Goal: Task Accomplishment & Management: Manage account settings

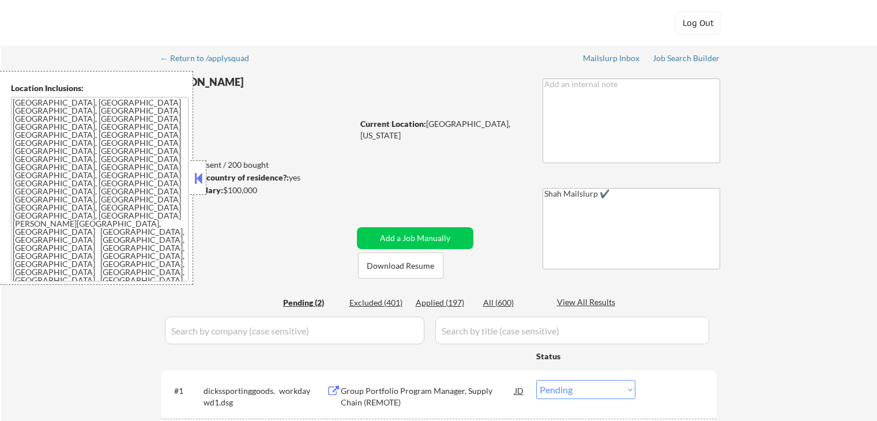
select select ""pending""
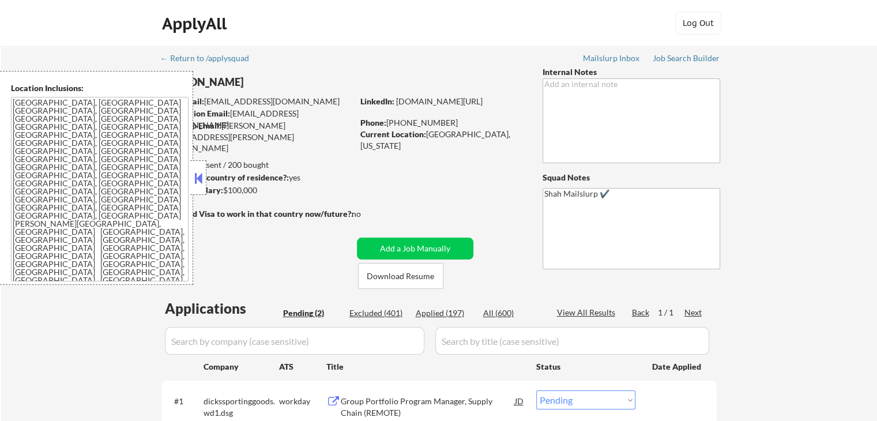
click at [201, 178] on button at bounding box center [198, 178] width 13 height 17
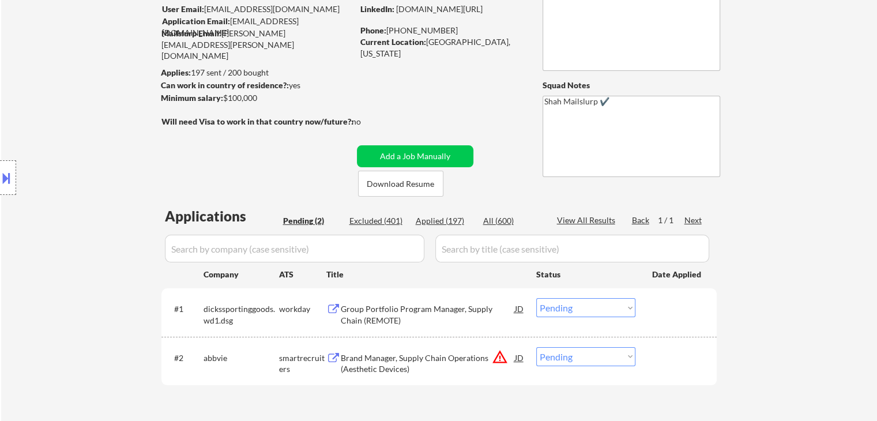
scroll to position [173, 0]
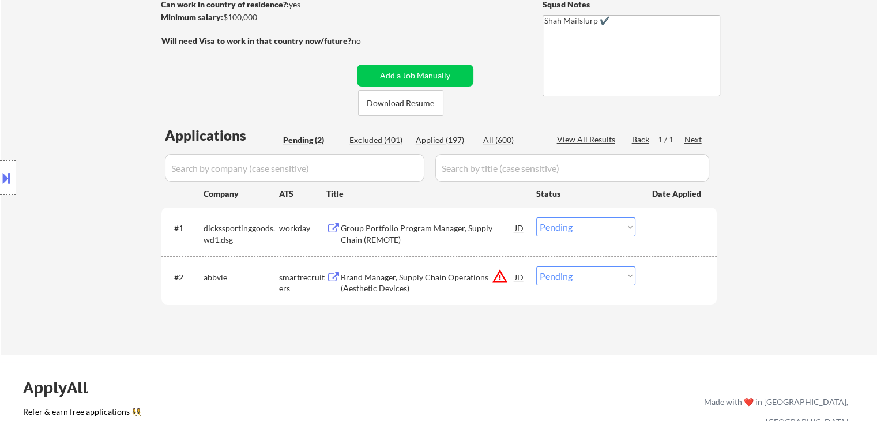
click at [382, 347] on div "← Return to /applysquad Mailslurp Inbox Job Search Builder Daniel Jackson User …" at bounding box center [439, 114] width 876 height 482
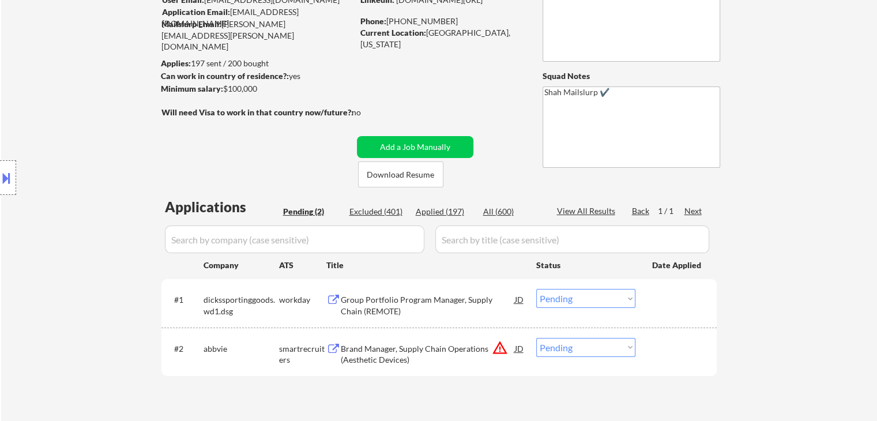
scroll to position [0, 0]
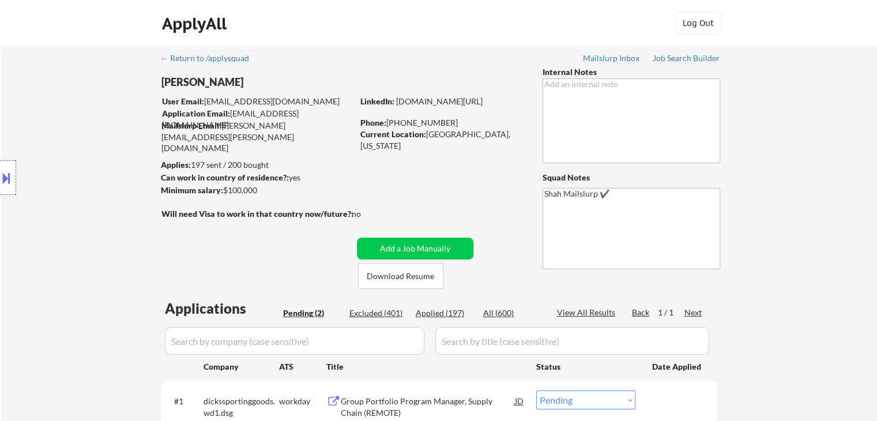
click at [110, 258] on div "Location Inclusions: [GEOGRAPHIC_DATA], [GEOGRAPHIC_DATA] [GEOGRAPHIC_DATA], [G…" at bounding box center [103, 178] width 207 height 214
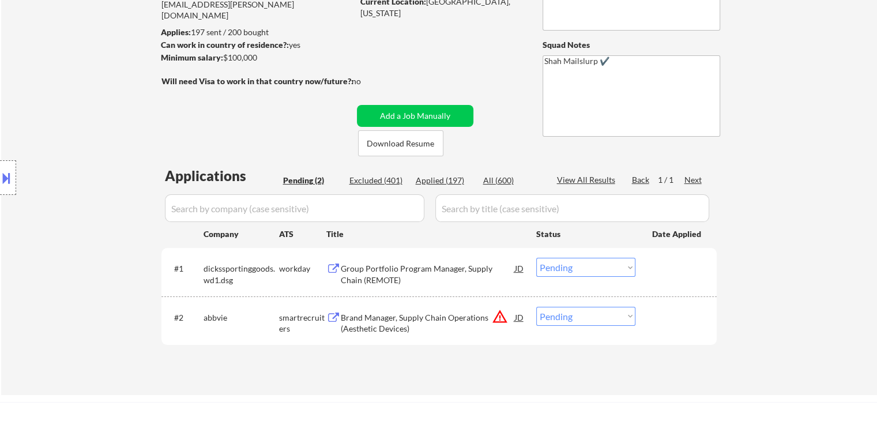
scroll to position [173, 0]
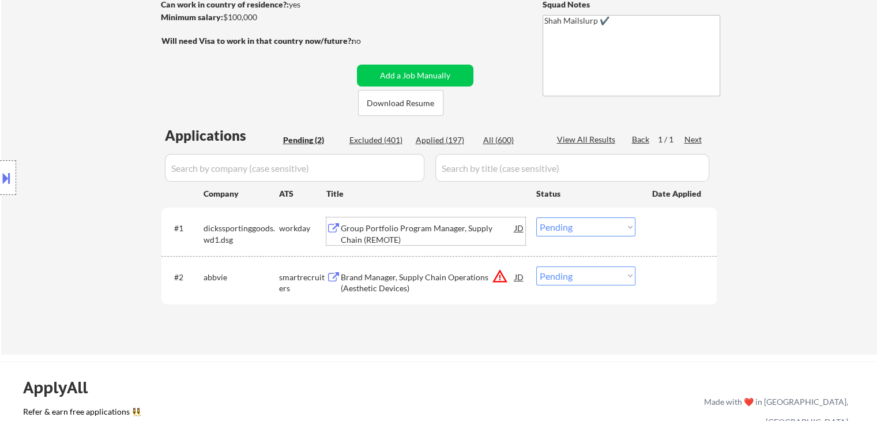
click at [403, 230] on div "Group Portfolio Program Manager, Supply Chain (REMOTE)" at bounding box center [428, 234] width 174 height 22
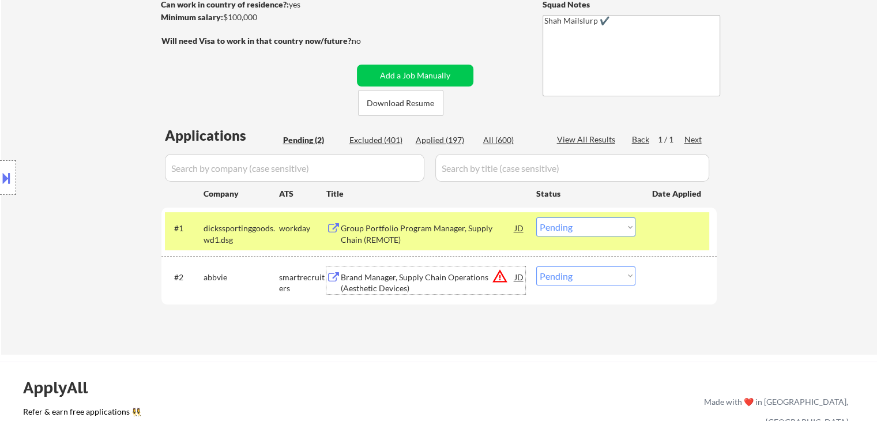
click at [409, 275] on div "Brand Manager, Supply Chain Operations (Aesthetic Devices)" at bounding box center [428, 283] width 174 height 22
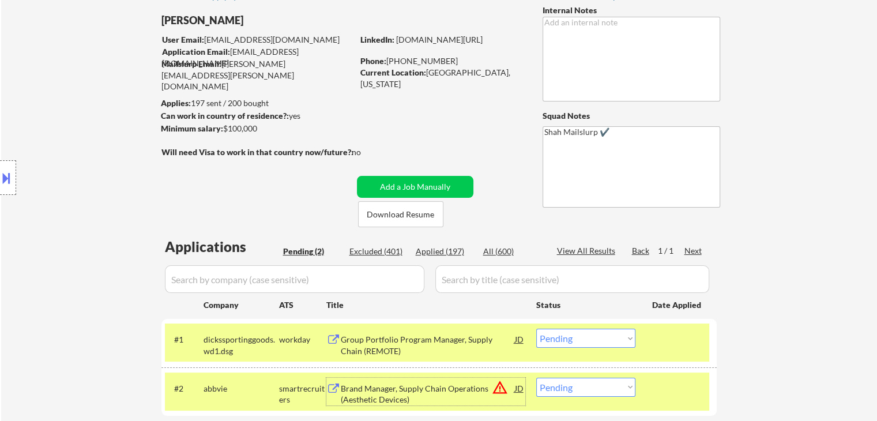
scroll to position [0, 0]
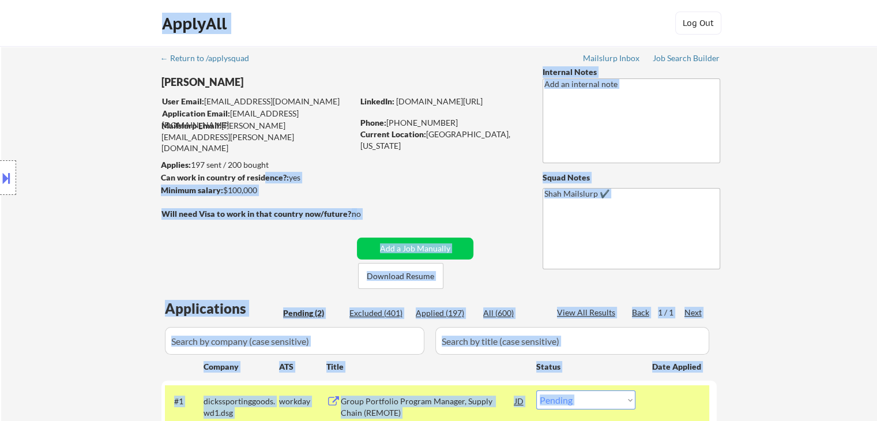
drag, startPoint x: 256, startPoint y: 181, endPoint x: 148, endPoint y: 185, distance: 108.0
click at [148, 185] on body "← Return to /applysquad Mailslurp Inbox Job Search Builder Daniel Jackson User …" at bounding box center [438, 210] width 877 height 421
click at [335, 183] on div "Can work in country of residence?: yes" at bounding box center [255, 178] width 189 height 12
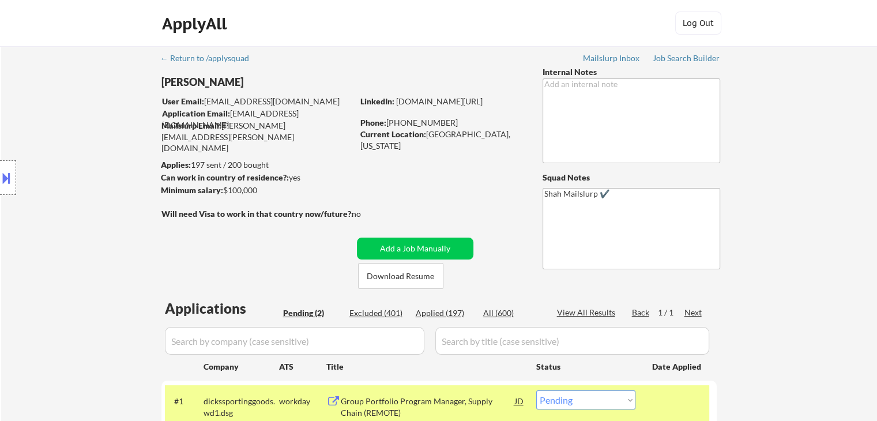
click at [10, 181] on button at bounding box center [6, 177] width 13 height 19
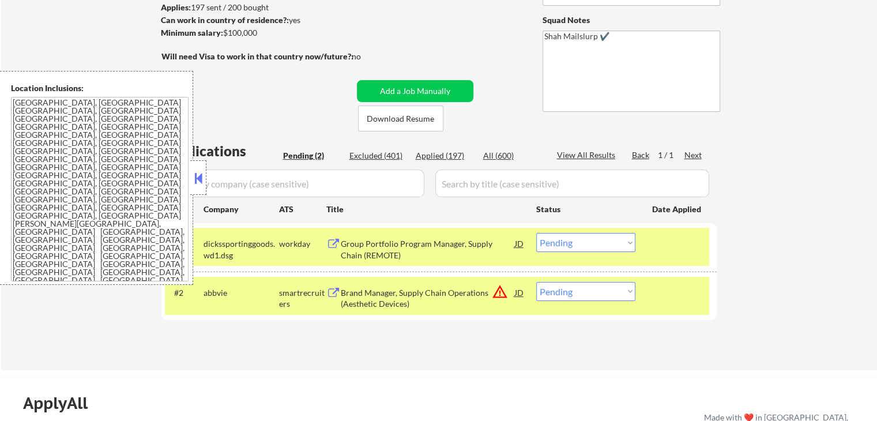
scroll to position [173, 0]
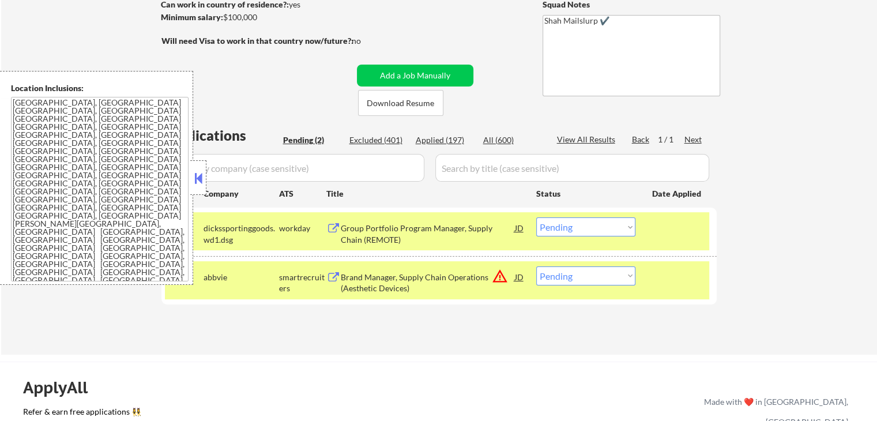
click at [571, 273] on select "Choose an option... Pending Applied Excluded (Questions) Excluded (Expired) Exc…" at bounding box center [585, 276] width 99 height 19
select select ""excluded__location_""
click at [536, 267] on select "Choose an option... Pending Applied Excluded (Questions) Excluded (Expired) Exc…" at bounding box center [585, 276] width 99 height 19
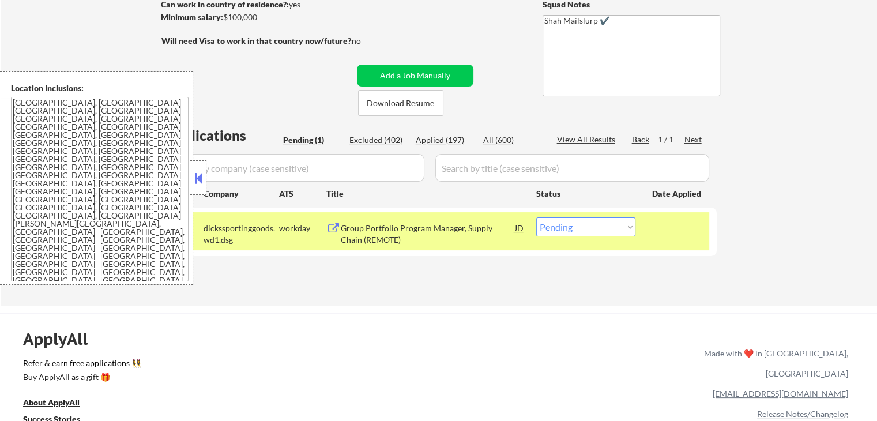
click at [387, 234] on div "Group Portfolio Program Manager, Supply Chain (REMOTE)" at bounding box center [428, 234] width 174 height 22
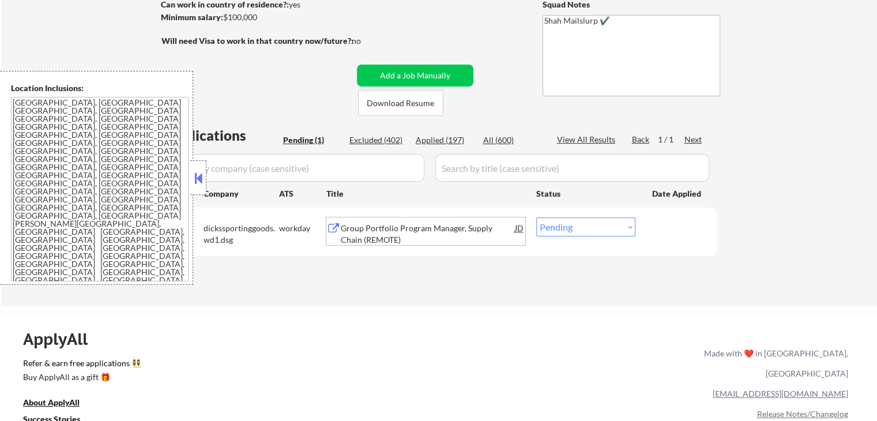
click at [575, 226] on select "Choose an option... Pending Applied Excluded (Questions) Excluded (Expired) Exc…" at bounding box center [585, 226] width 99 height 19
select select ""applied""
click at [536, 217] on select "Choose an option... Pending Applied Excluded (Questions) Excluded (Expired) Exc…" at bounding box center [585, 226] width 99 height 19
click at [201, 186] on button at bounding box center [198, 178] width 13 height 17
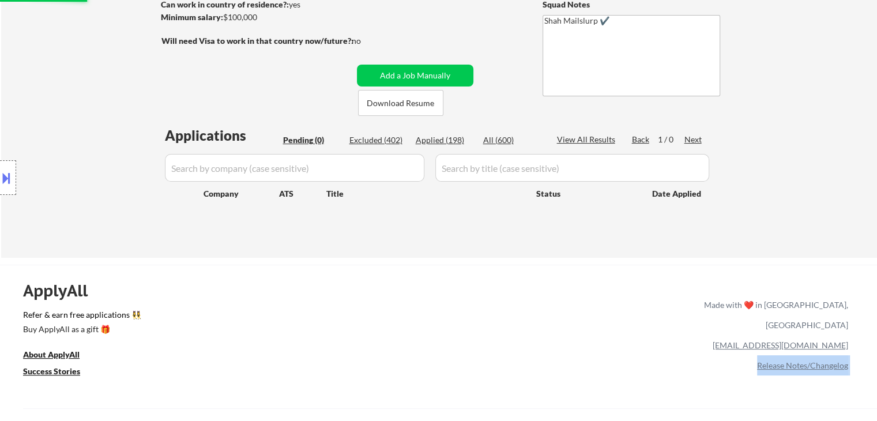
drag, startPoint x: 217, startPoint y: 238, endPoint x: 464, endPoint y: 249, distance: 247.1
click at [726, 248] on body "← Return to /applysquad Mailslurp Inbox Job Search Builder Daniel Jackson User …" at bounding box center [438, 37] width 877 height 421
click at [106, 225] on div "Location Inclusions: [GEOGRAPHIC_DATA], [GEOGRAPHIC_DATA] [GEOGRAPHIC_DATA], [G…" at bounding box center [103, 178] width 207 height 214
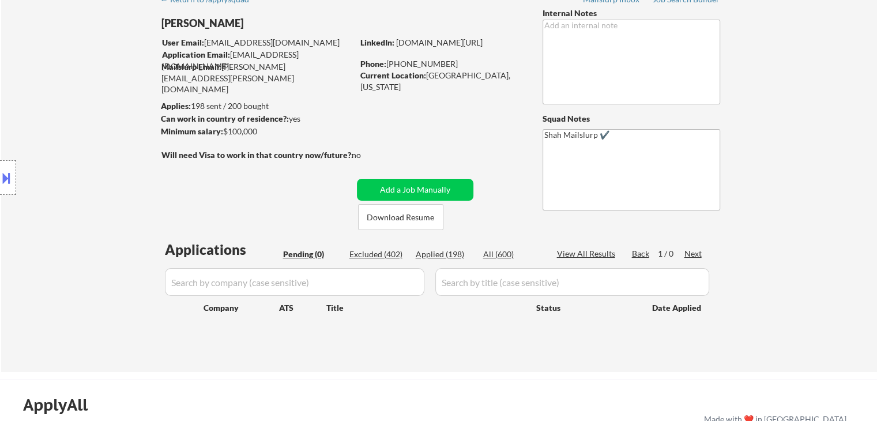
scroll to position [288, 0]
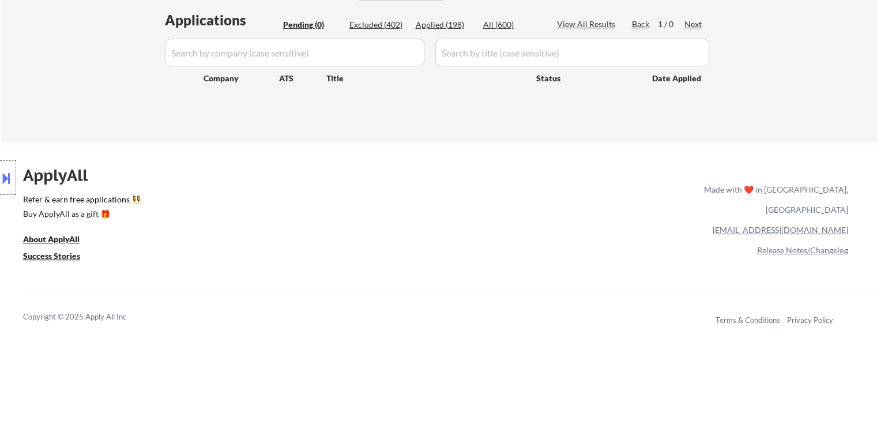
click at [173, 156] on div "Location Inclusions: [GEOGRAPHIC_DATA], [GEOGRAPHIC_DATA] [GEOGRAPHIC_DATA], [G…" at bounding box center [103, 178] width 207 height 214
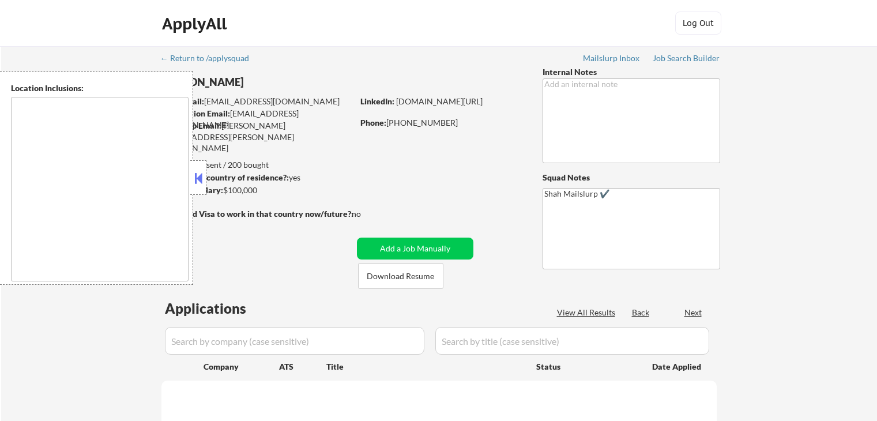
scroll to position [288, 0]
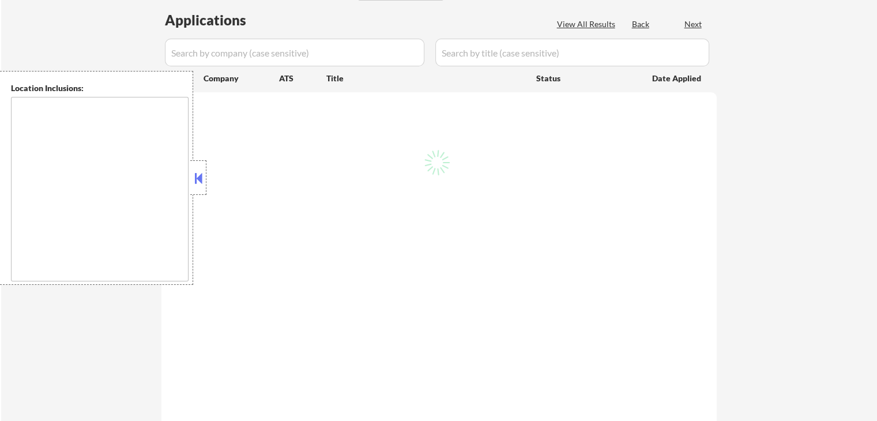
click at [202, 185] on button at bounding box center [198, 178] width 13 height 17
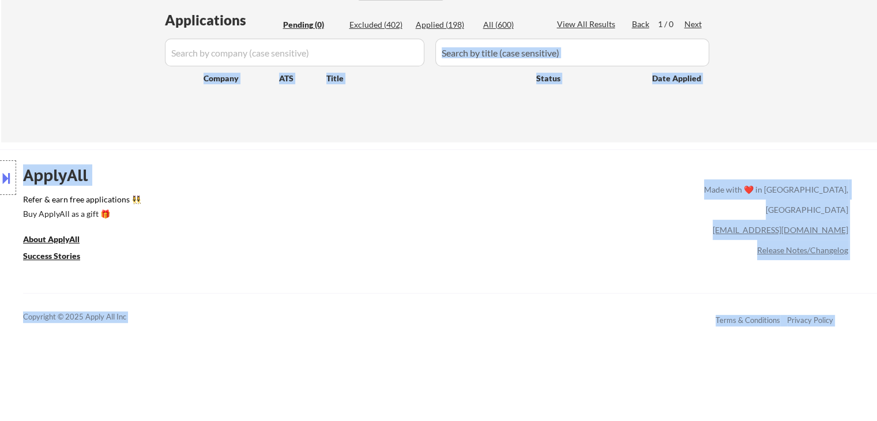
drag, startPoint x: 172, startPoint y: 90, endPoint x: 750, endPoint y: 79, distance: 577.6
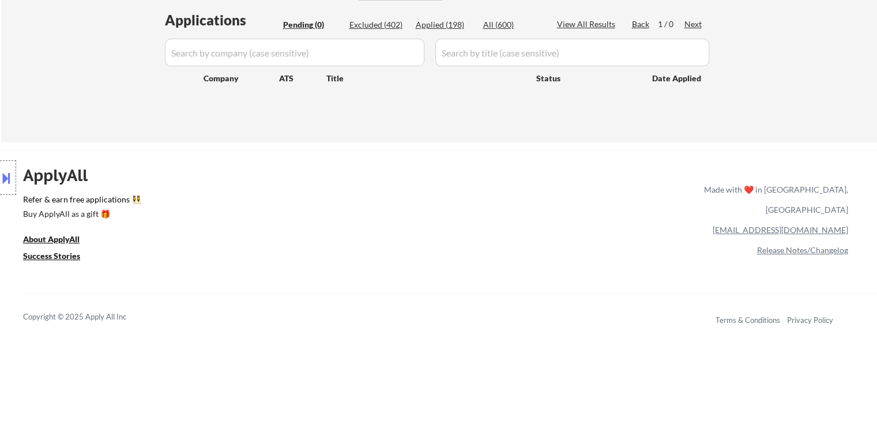
drag, startPoint x: 787, startPoint y: 78, endPoint x: 759, endPoint y: 76, distance: 28.3
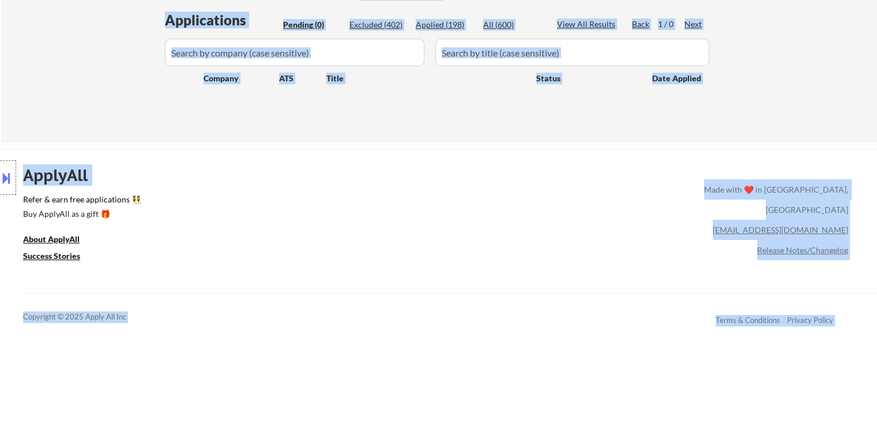
drag, startPoint x: 89, startPoint y: 84, endPoint x: 0, endPoint y: 72, distance: 90.2
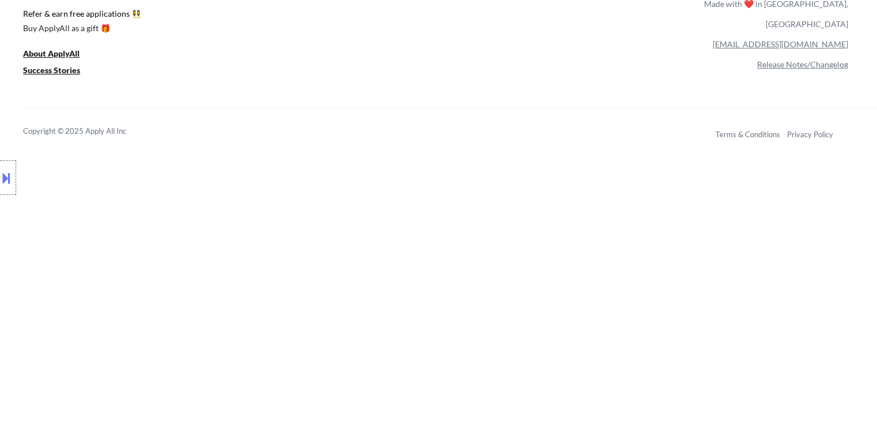
scroll to position [519, 0]
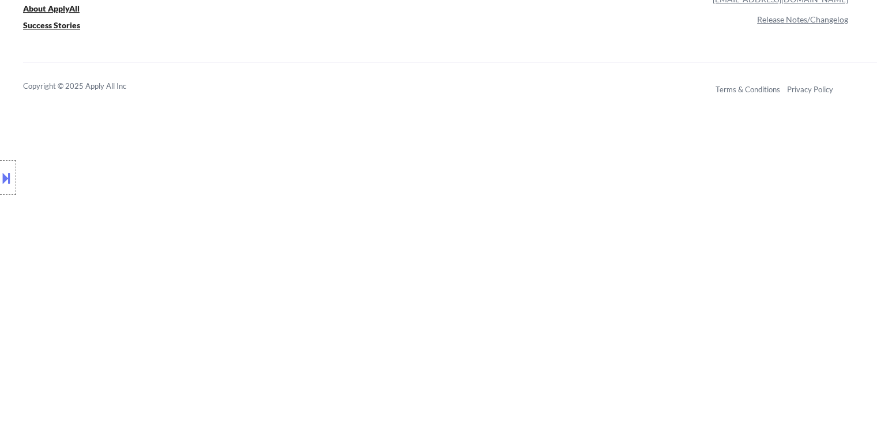
drag, startPoint x: 148, startPoint y: 82, endPoint x: 18, endPoint y: 84, distance: 129.2
click at [37, 81] on div "Location Inclusions: [GEOGRAPHIC_DATA], [GEOGRAPHIC_DATA] [GEOGRAPHIC_DATA], [G…" at bounding box center [103, 178] width 207 height 214
drag, startPoint x: 25, startPoint y: 91, endPoint x: 108, endPoint y: 91, distance: 82.5
click at [107, 91] on div "Location Inclusions: [GEOGRAPHIC_DATA], [GEOGRAPHIC_DATA] [GEOGRAPHIC_DATA], [G…" at bounding box center [103, 178] width 207 height 214
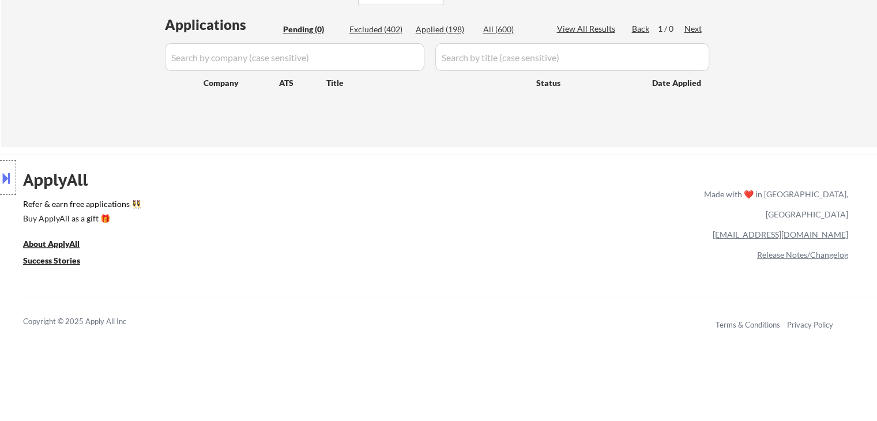
scroll to position [231, 0]
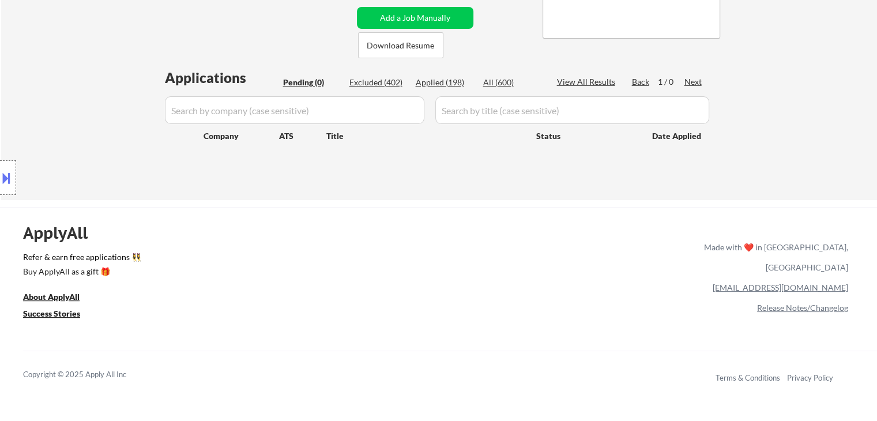
click at [122, 95] on div "Location Inclusions: [GEOGRAPHIC_DATA], [GEOGRAPHIC_DATA] [GEOGRAPHIC_DATA], [G…" at bounding box center [103, 178] width 207 height 214
click at [95, 104] on div "Location Inclusions: [GEOGRAPHIC_DATA], [GEOGRAPHIC_DATA] [GEOGRAPHIC_DATA], [G…" at bounding box center [103, 178] width 207 height 214
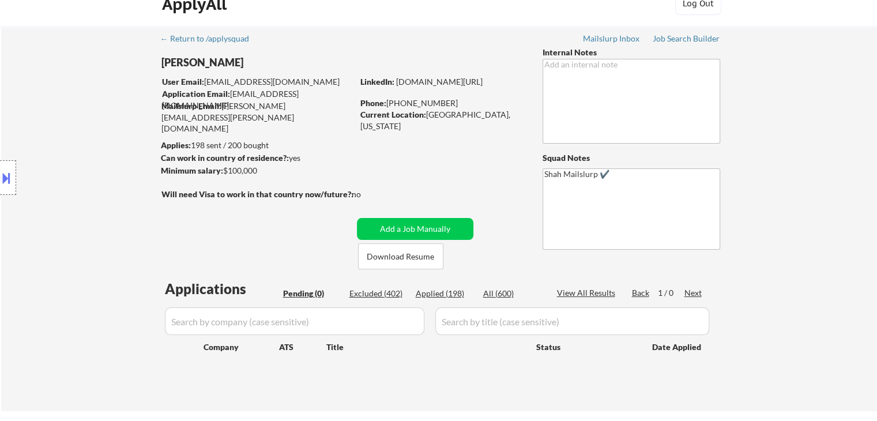
scroll to position [0, 0]
